Goal: Task Accomplishment & Management: Use online tool/utility

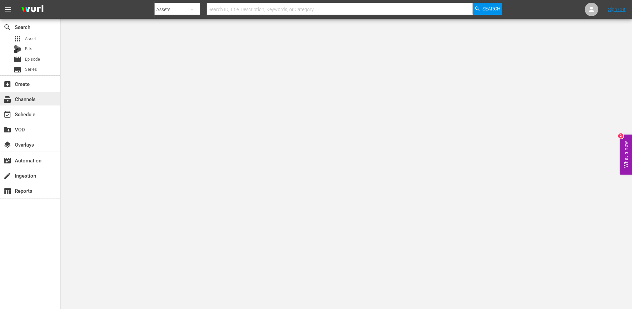
click at [36, 104] on div "subscriptions Channels" at bounding box center [30, 98] width 60 height 13
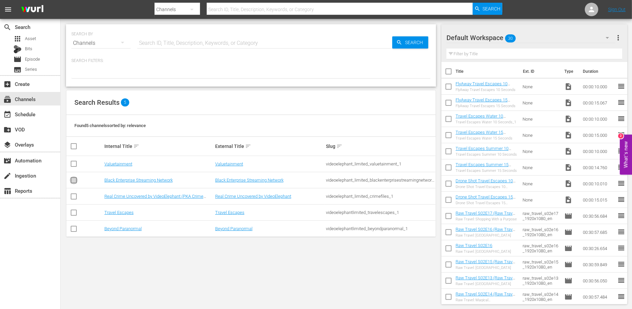
click at [75, 181] on input "checkbox" at bounding box center [74, 181] width 8 height 8
checkbox input "true"
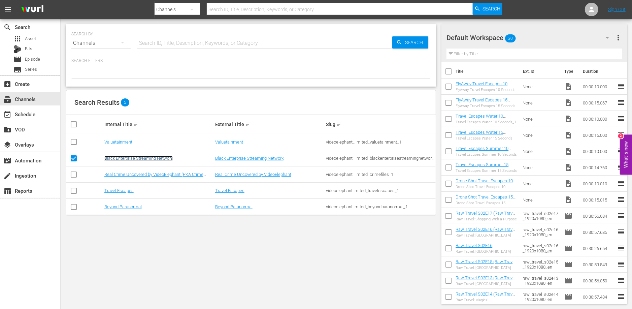
click at [118, 158] on link "Black Enterprise Streaming Network" at bounding box center [138, 158] width 68 height 5
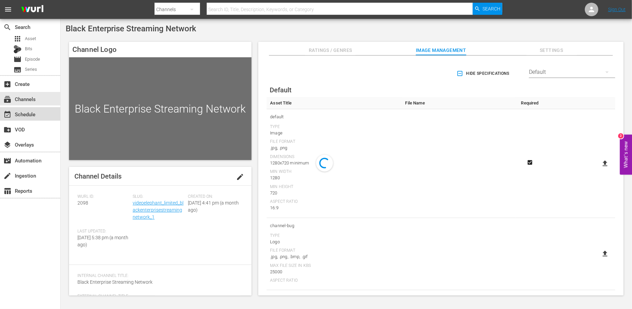
click at [33, 114] on div "event_available Schedule" at bounding box center [19, 113] width 38 height 6
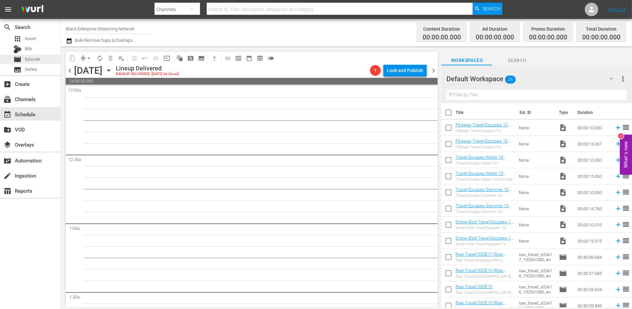
click at [40, 58] on div "movie Episode" at bounding box center [30, 59] width 60 height 9
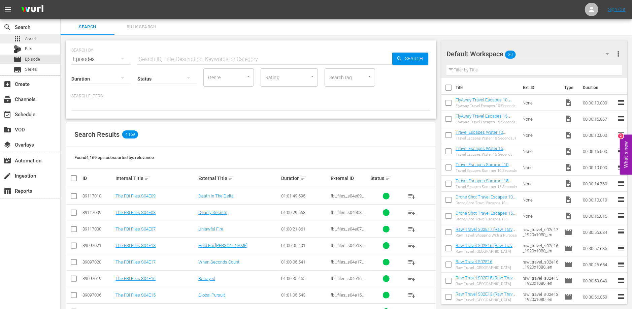
click at [44, 38] on div "apps Asset" at bounding box center [30, 38] width 60 height 9
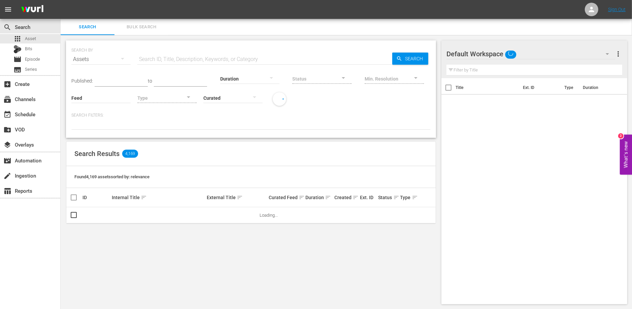
click at [89, 97] on input "Feed" at bounding box center [100, 98] width 59 height 24
type input "C"
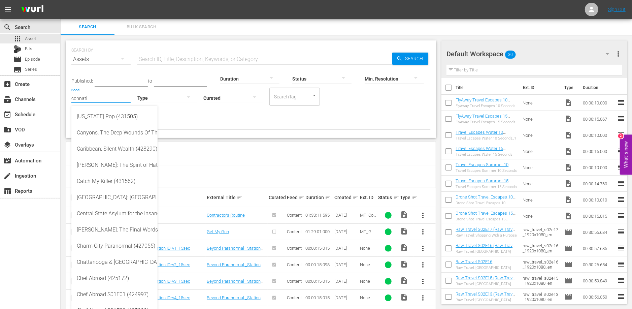
click at [219, 130] on div at bounding box center [250, 123] width 359 height 11
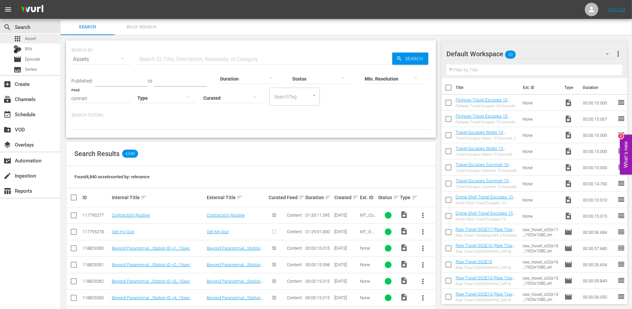
click at [46, 41] on div "apps Asset" at bounding box center [30, 38] width 60 height 9
click at [95, 103] on hr at bounding box center [100, 103] width 59 height 0
click at [95, 98] on input "connati" at bounding box center [100, 98] width 59 height 24
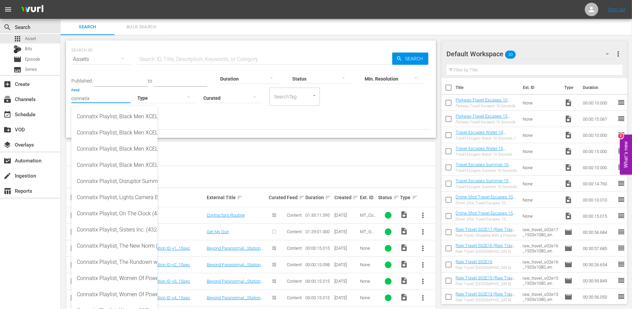
type input "connatix"
click at [127, 45] on div "SEARCH BY Search By Assets" at bounding box center [100, 55] width 59 height 24
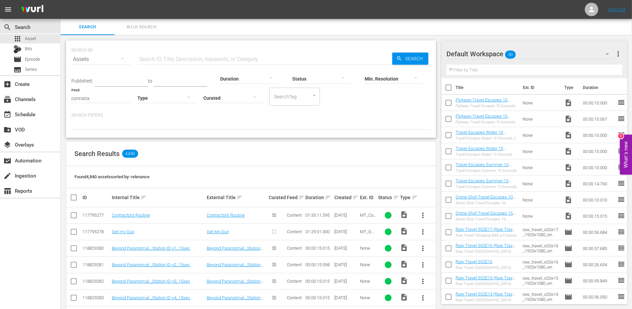
click at [187, 55] on input "text" at bounding box center [264, 59] width 255 height 16
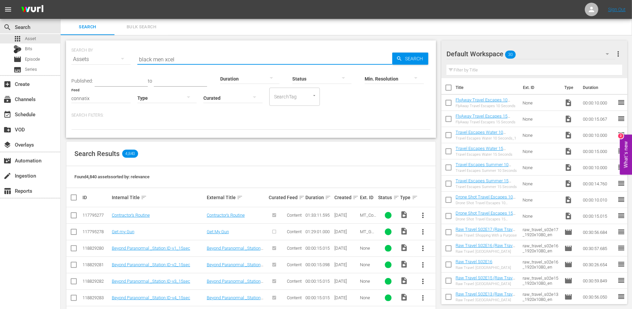
type input "black men xcel"
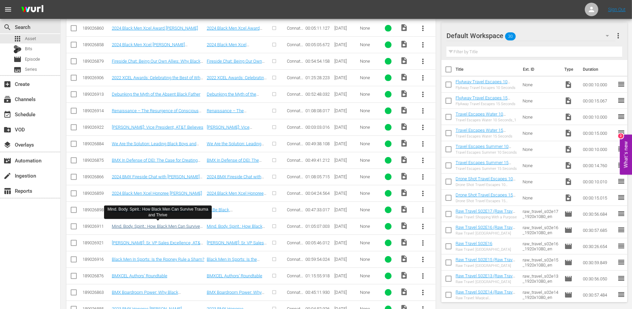
scroll to position [582, 0]
